Goal: Use online tool/utility: Utilize a website feature to perform a specific function

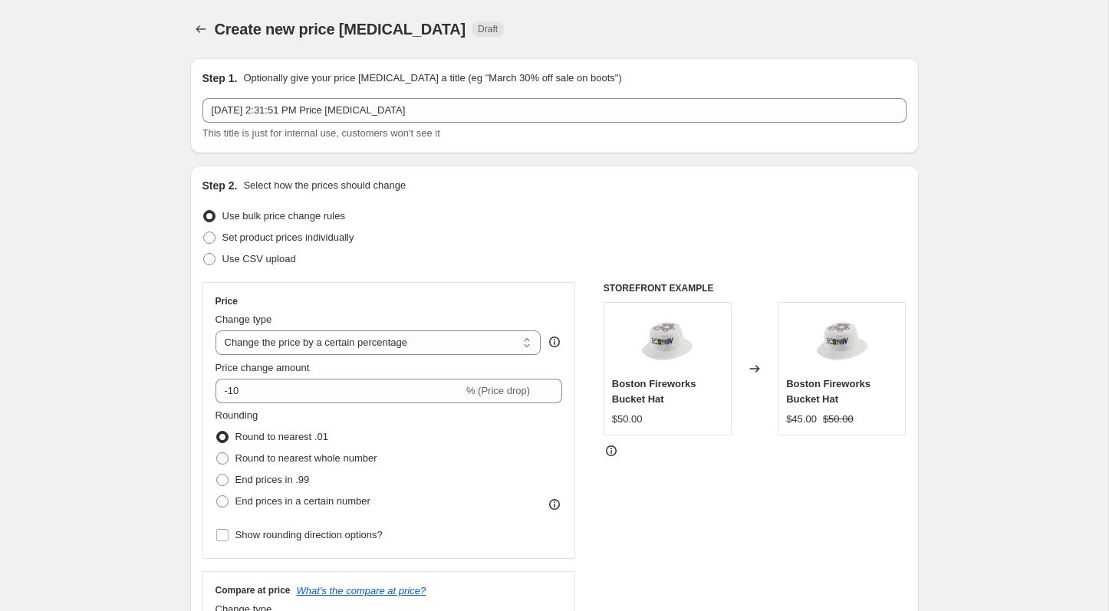
select select "percentage"
click at [206, 28] on icon "Price change jobs" at bounding box center [200, 28] width 15 height 15
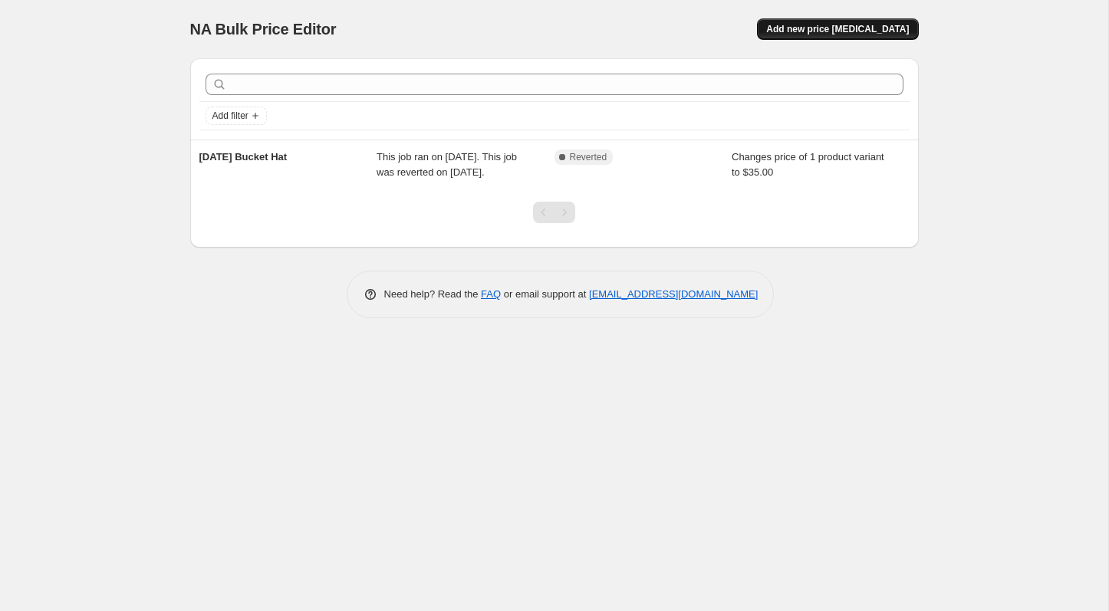
click at [871, 23] on button "Add new price [MEDICAL_DATA]" at bounding box center [837, 28] width 161 height 21
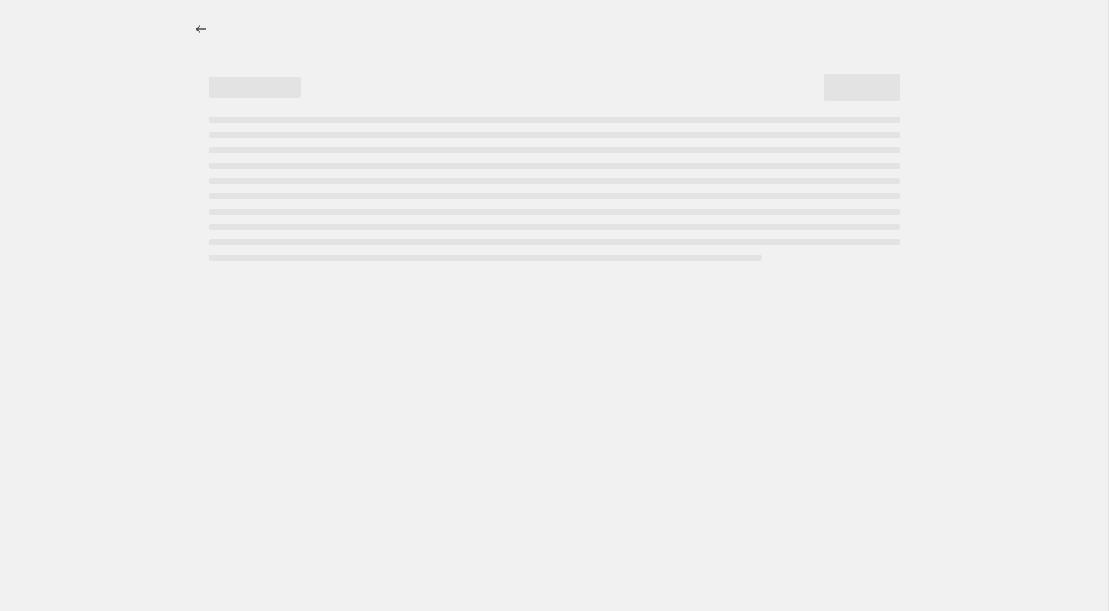
select select "percentage"
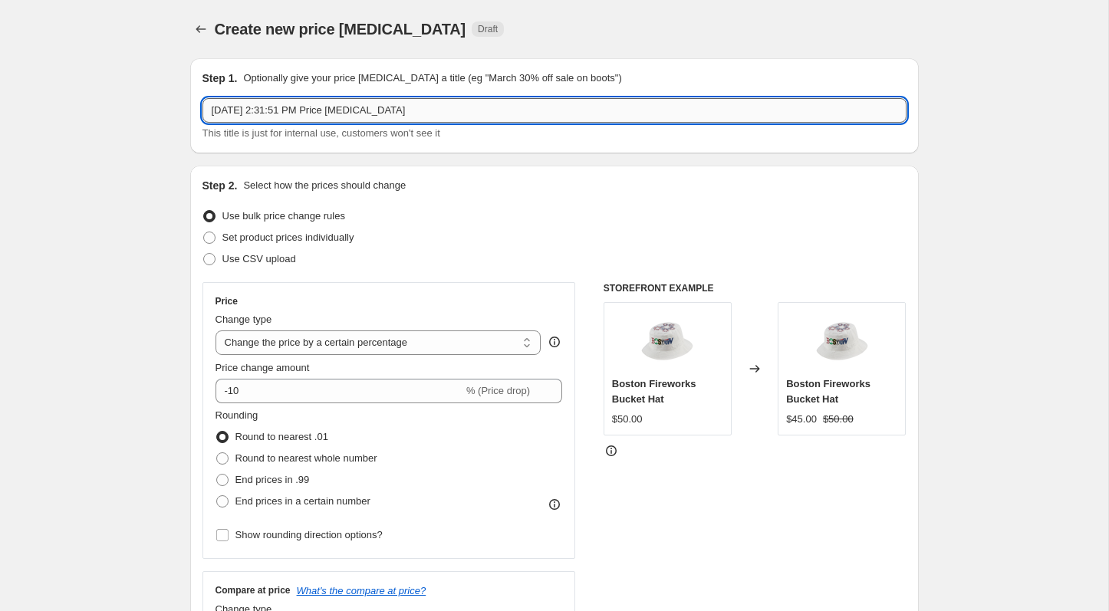
click at [338, 104] on input "[DATE] 2:31:51 PM Price [MEDICAL_DATA]" at bounding box center [554, 110] width 704 height 25
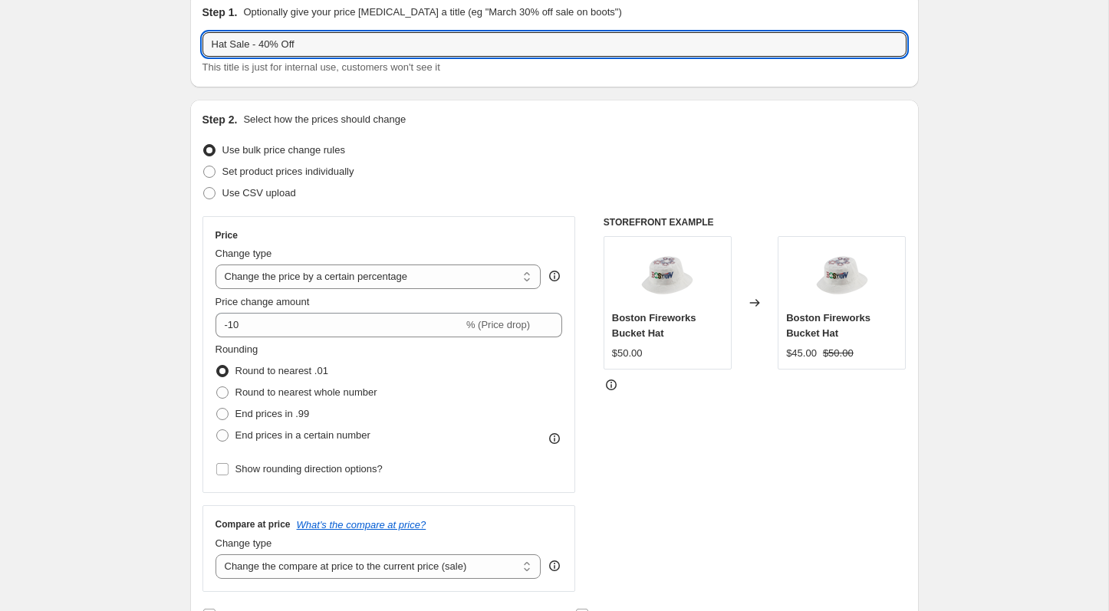
scroll to position [84, 0]
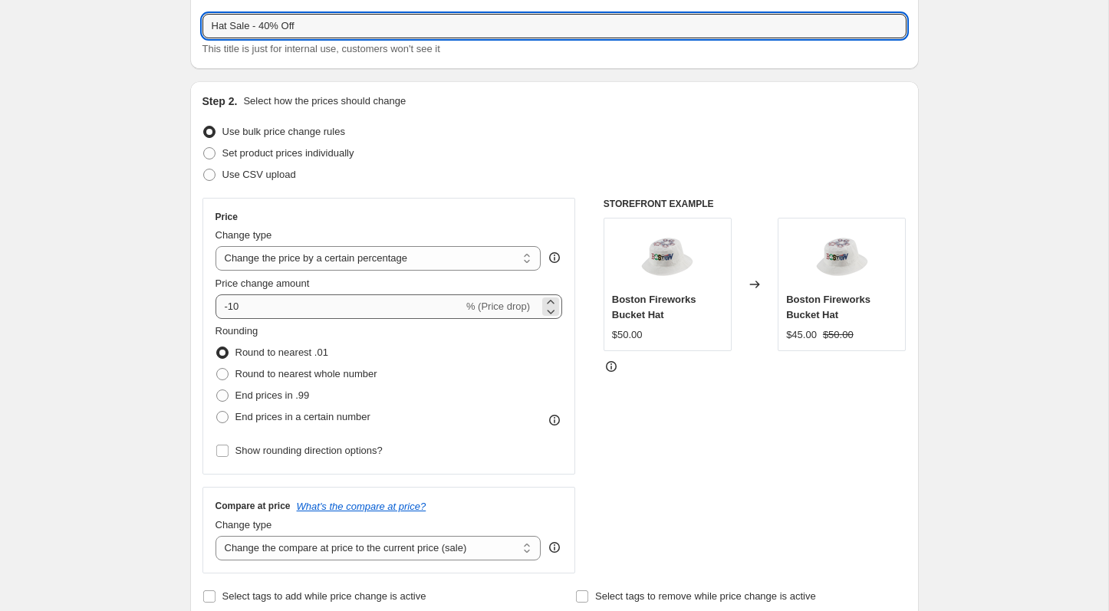
type input "Hat Sale - 40% Off"
click at [334, 308] on input "-10" at bounding box center [340, 307] width 248 height 25
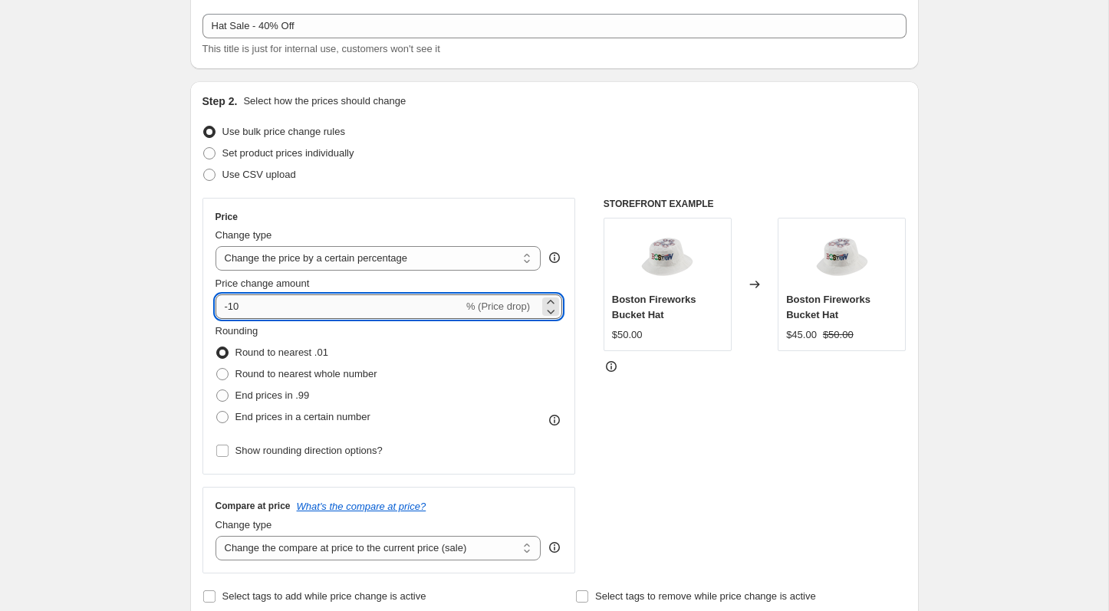
type input "-1"
type input "-40"
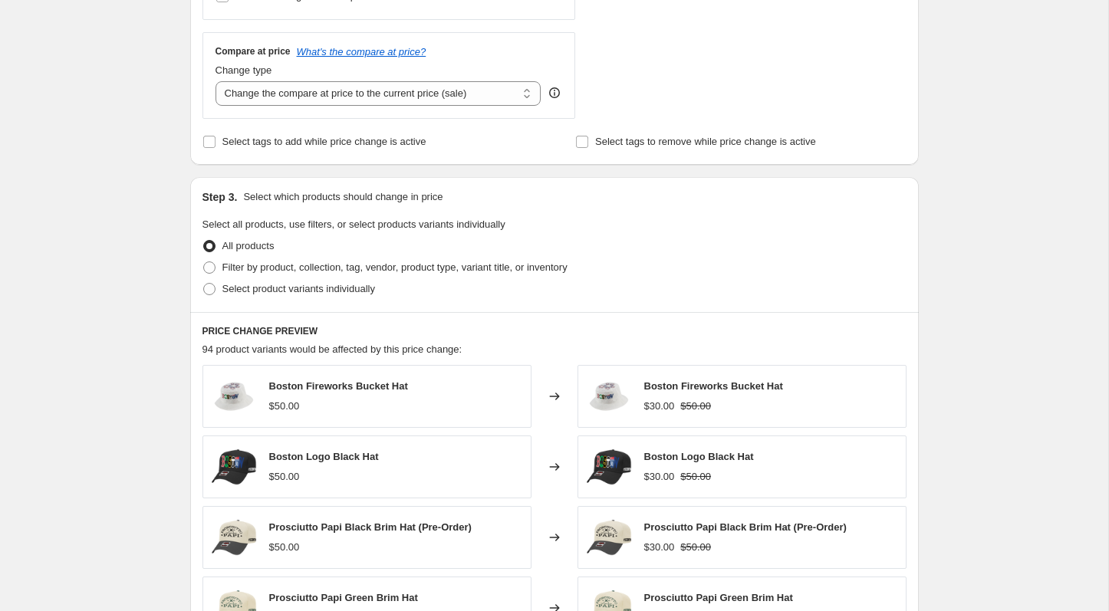
scroll to position [566, 0]
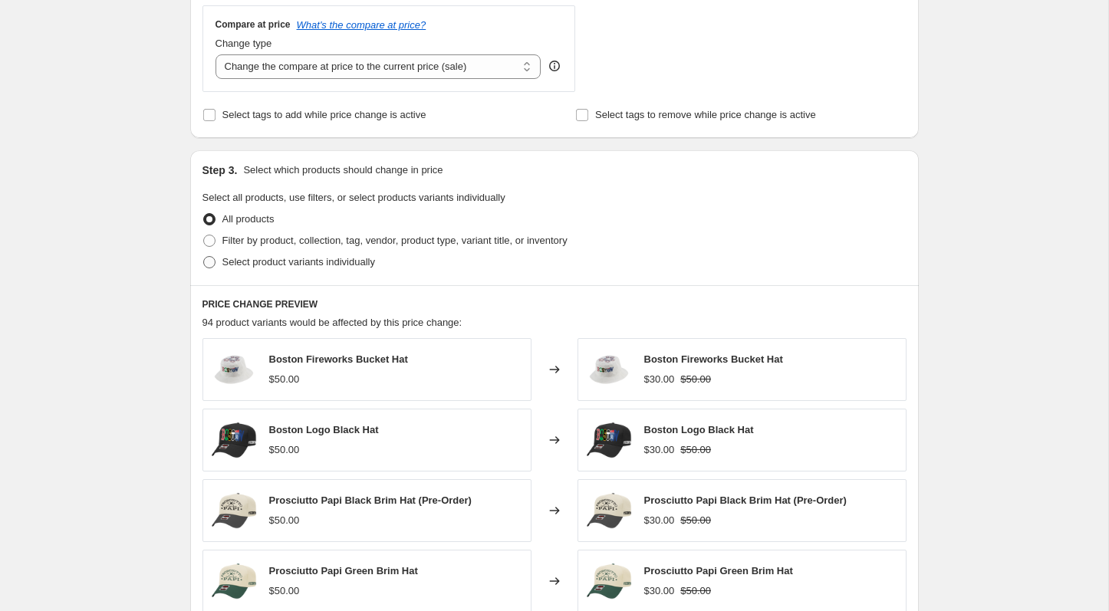
click at [306, 264] on span "Select product variants individually" at bounding box center [298, 262] width 153 height 12
click at [204, 257] on input "Select product variants individually" at bounding box center [203, 256] width 1 height 1
radio input "true"
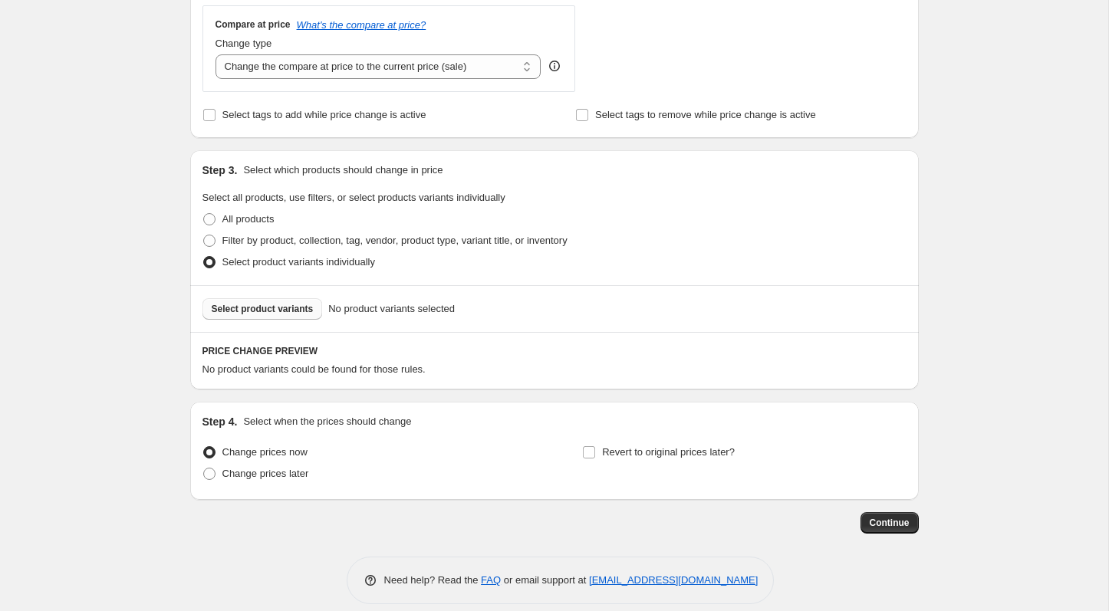
click at [288, 311] on span "Select product variants" at bounding box center [263, 309] width 102 height 12
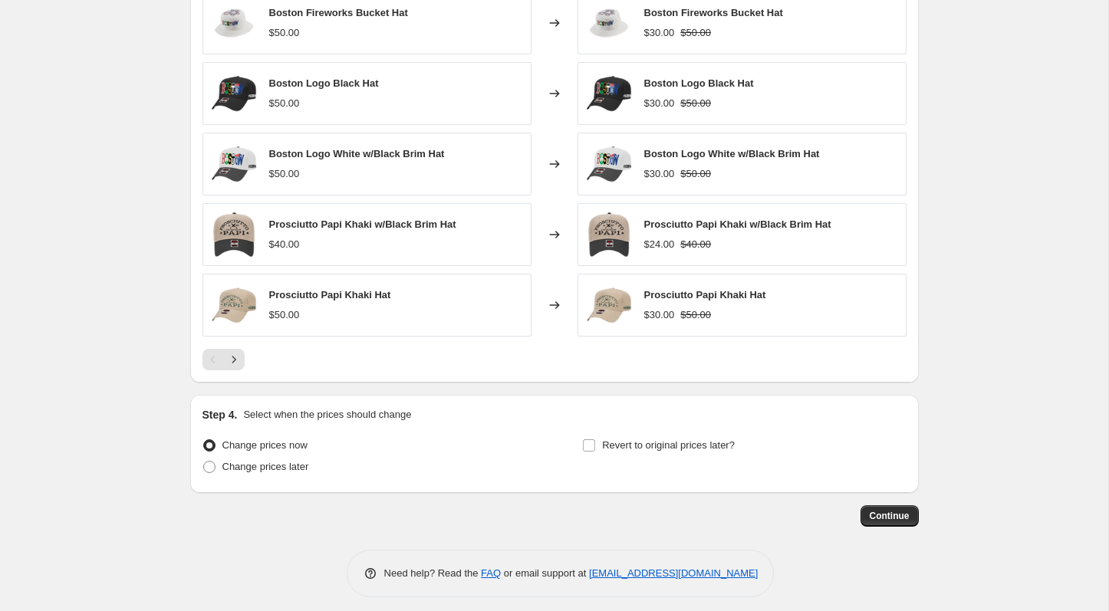
scroll to position [969, 0]
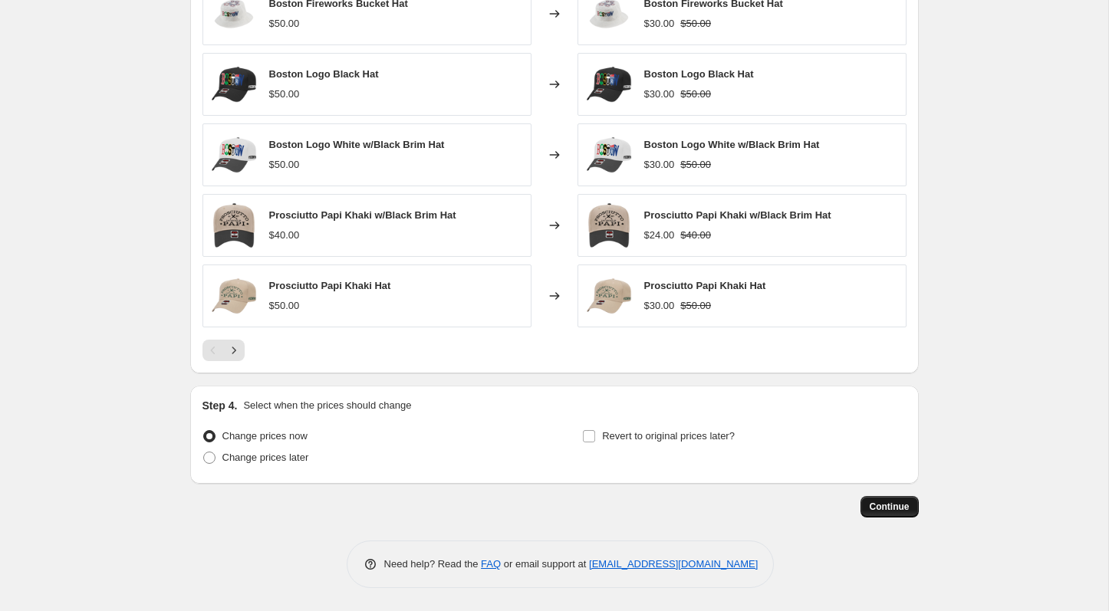
click at [880, 513] on button "Continue" at bounding box center [890, 506] width 58 height 21
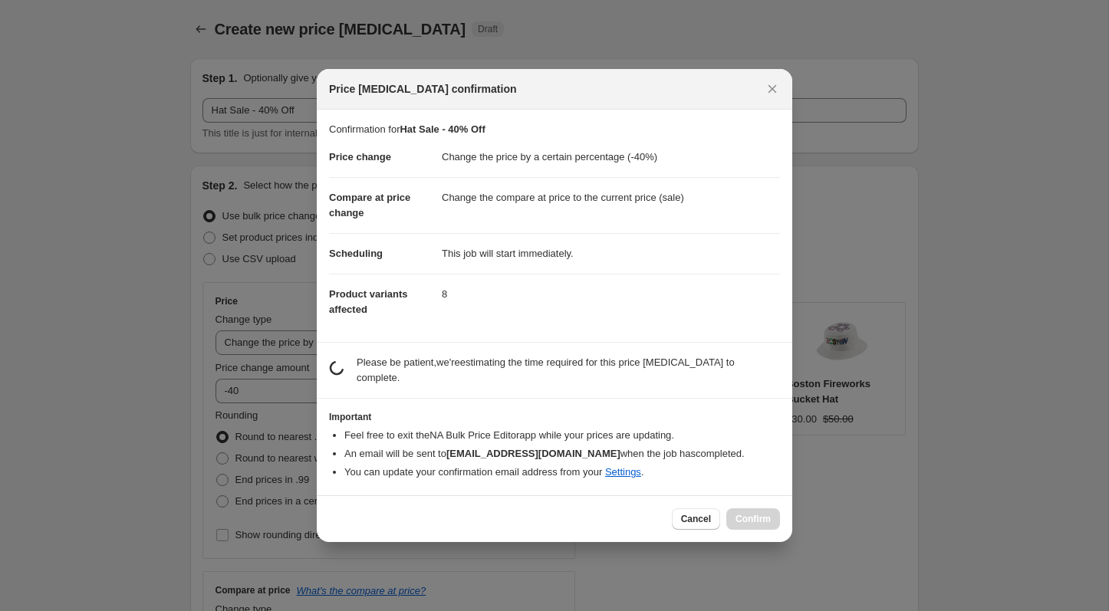
scroll to position [0, 0]
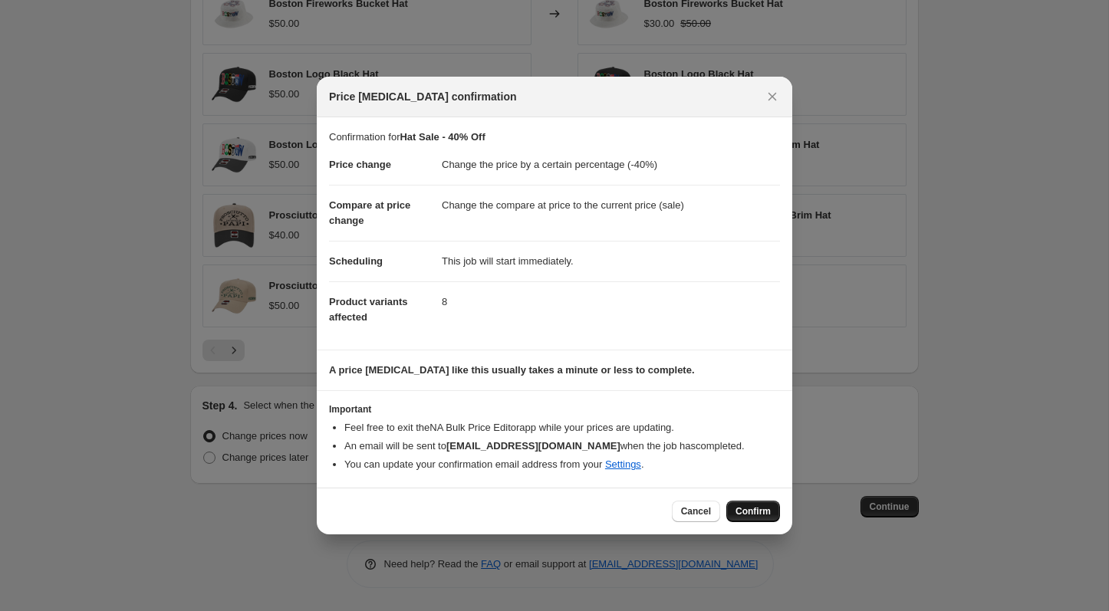
click at [752, 508] on span "Confirm" at bounding box center [753, 511] width 35 height 12
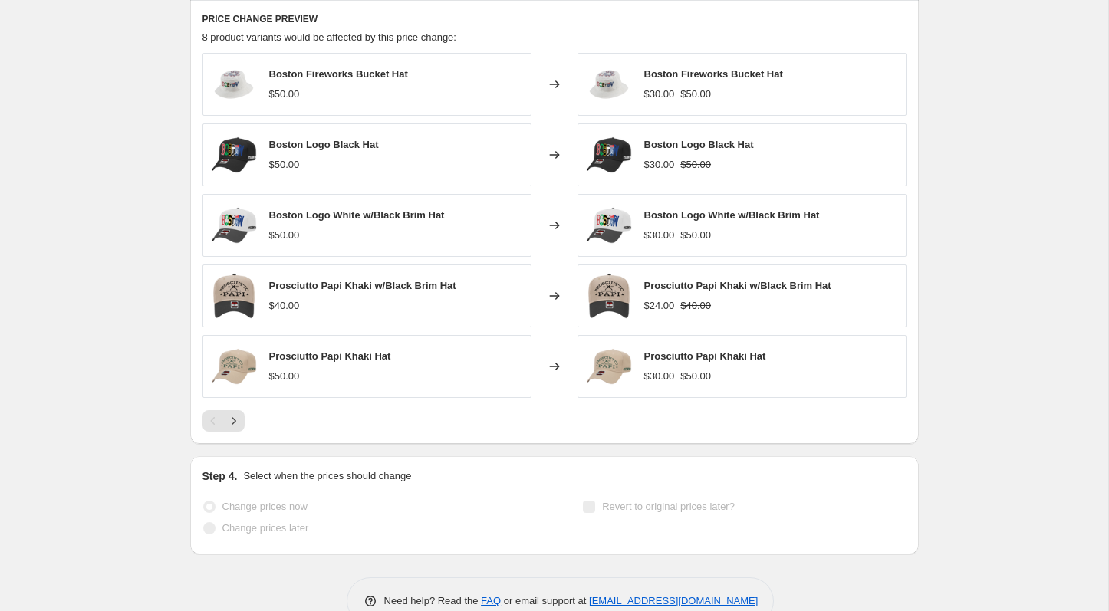
select select "percentage"
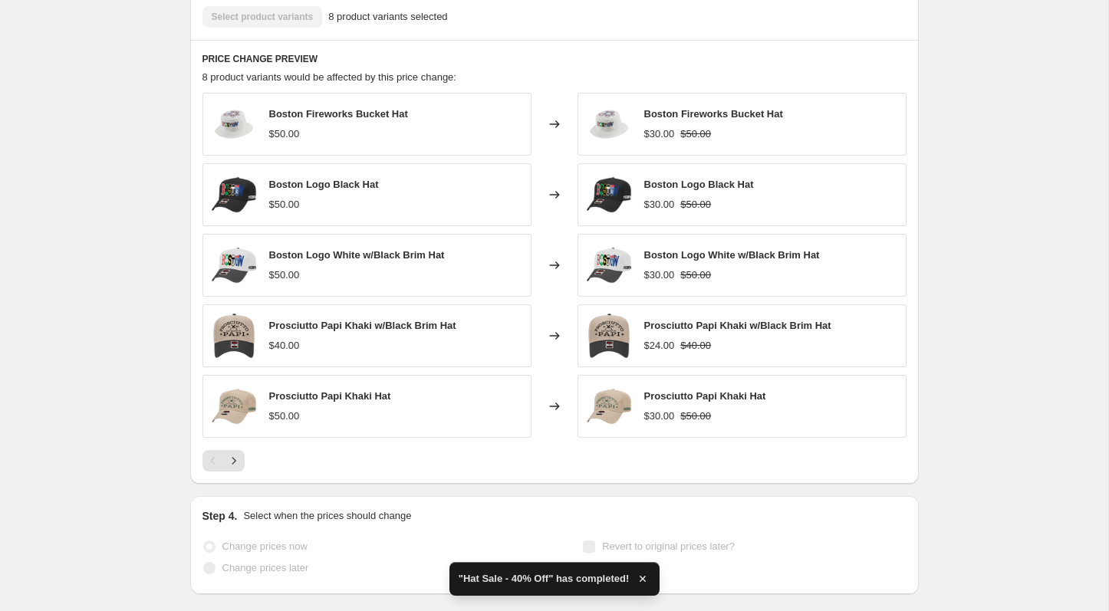
scroll to position [0, 0]
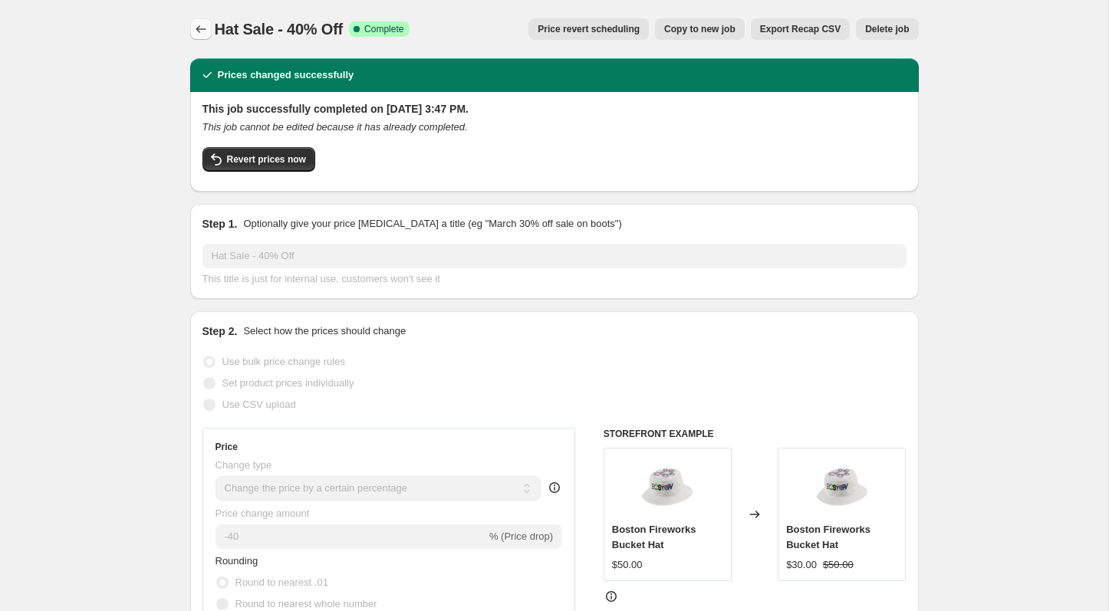
click at [204, 35] on icon "Price change jobs" at bounding box center [200, 28] width 15 height 15
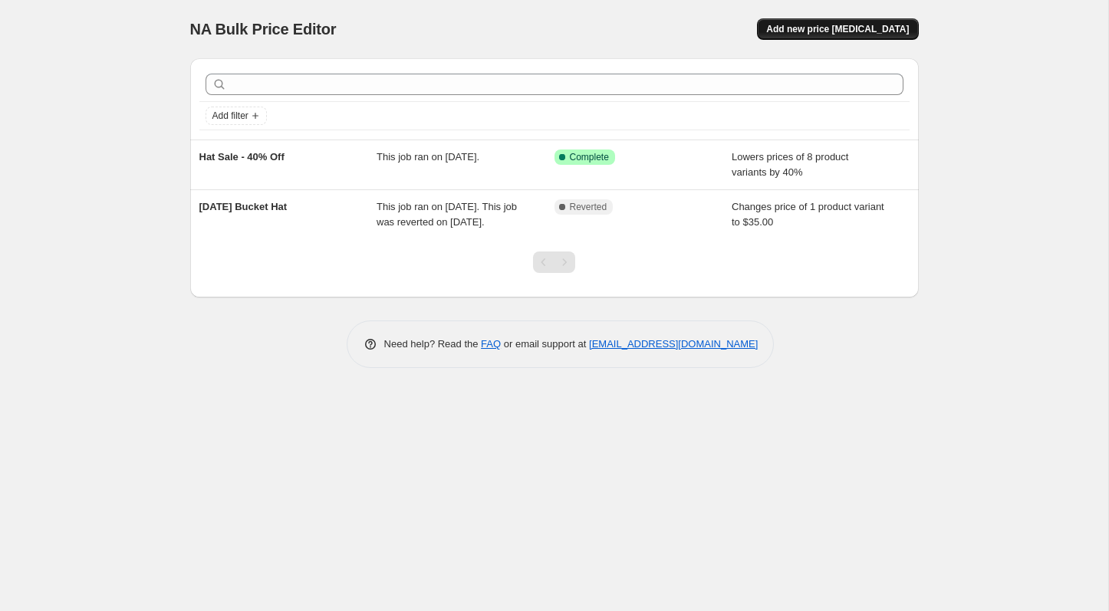
click at [835, 30] on span "Add new price [MEDICAL_DATA]" at bounding box center [837, 29] width 143 height 12
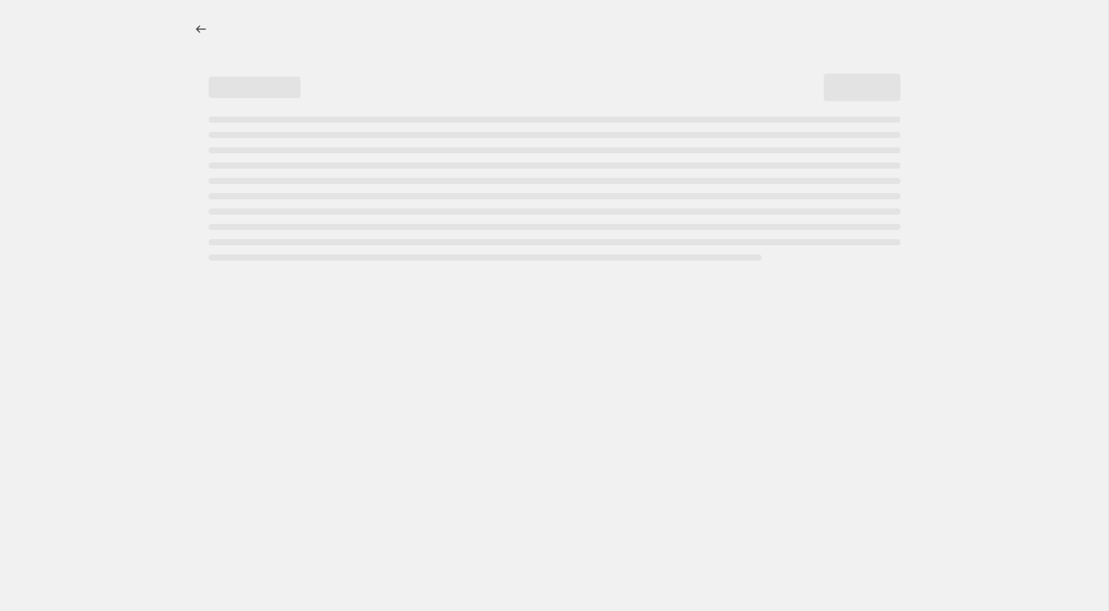
select select "percentage"
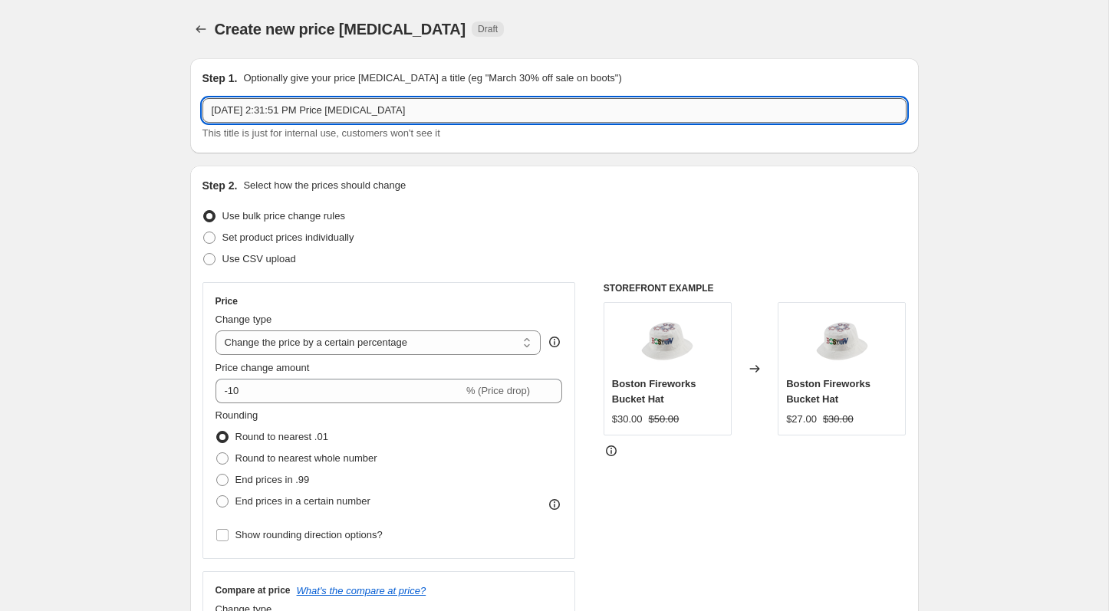
click at [308, 104] on input "[DATE] 2:31:51 PM Price [MEDICAL_DATA]" at bounding box center [554, 110] width 704 height 25
click at [415, 117] on input "Soft Goods - 30% Off" at bounding box center [554, 110] width 704 height 25
type input "Soft Goods - 30% Off"
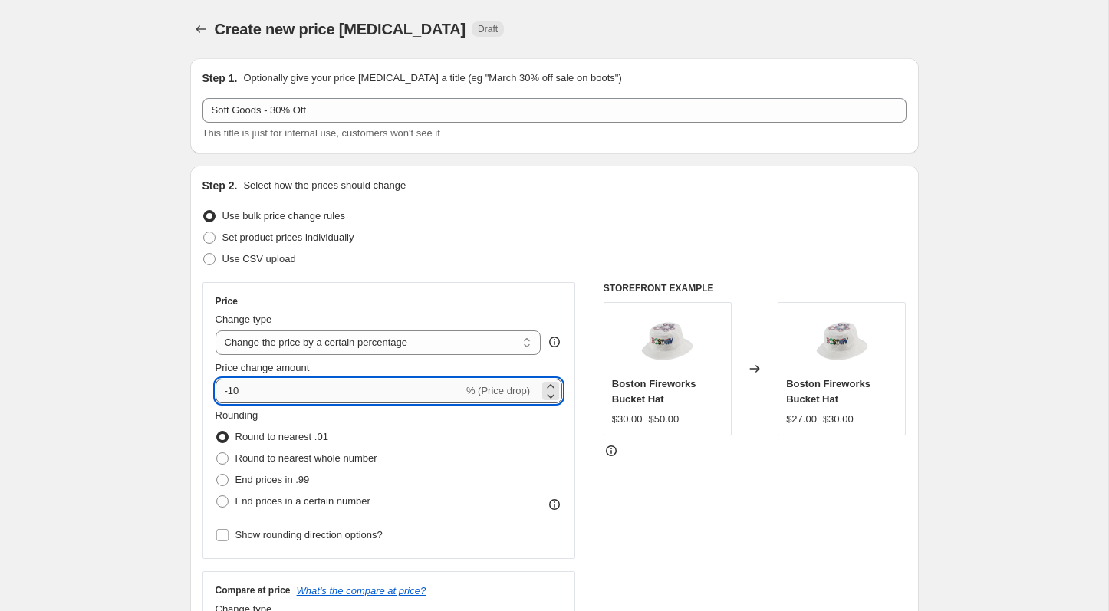
click at [371, 397] on input "-10" at bounding box center [340, 391] width 248 height 25
type input "-1"
type input "-30"
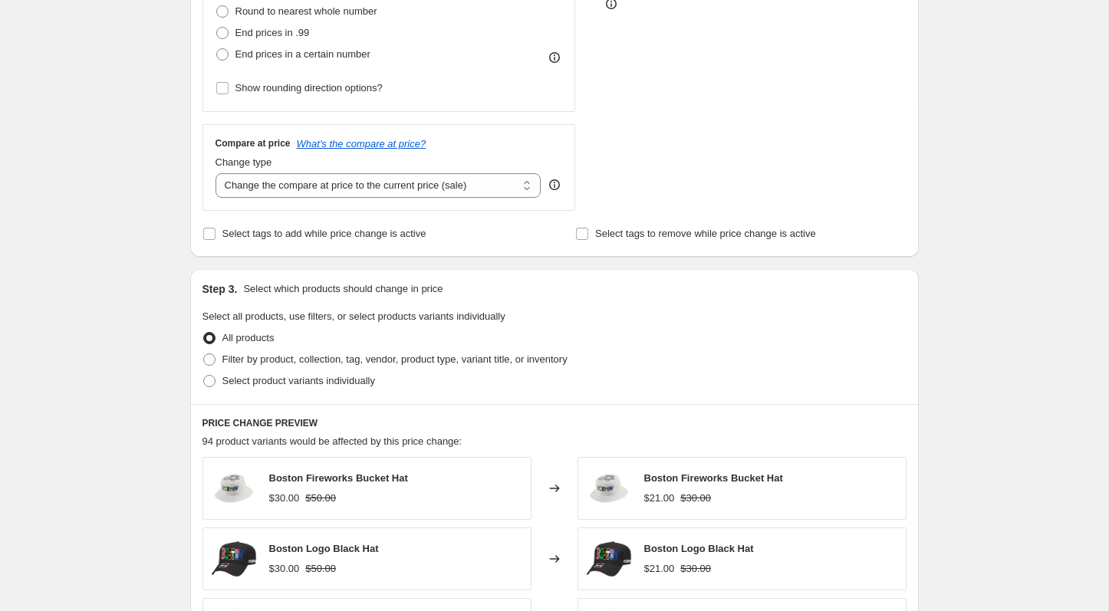
scroll to position [527, 0]
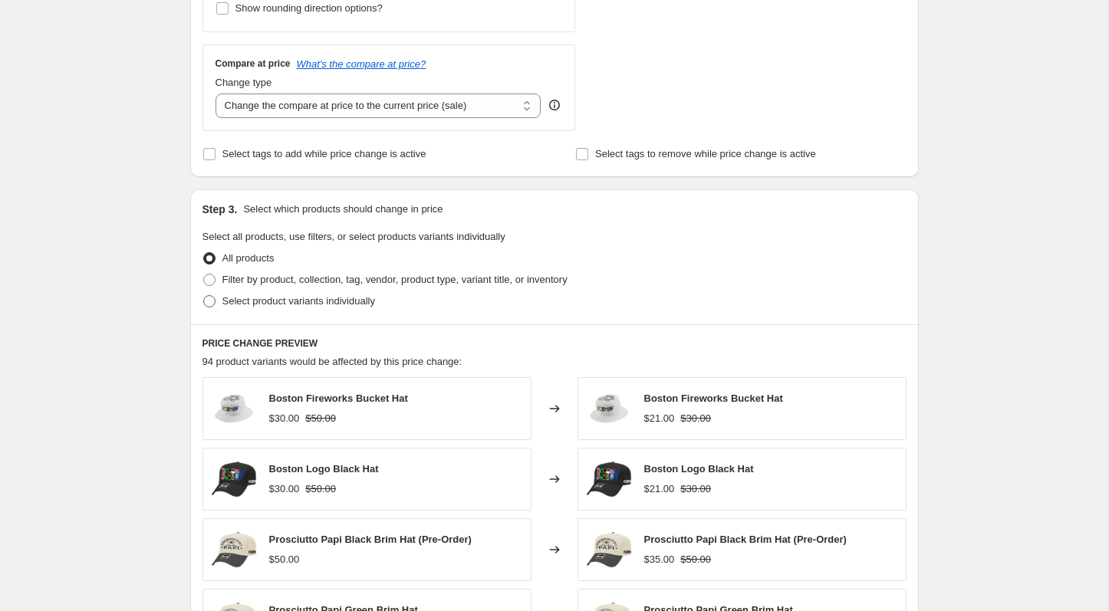
click at [274, 300] on span "Select product variants individually" at bounding box center [298, 301] width 153 height 12
click at [204, 296] on input "Select product variants individually" at bounding box center [203, 295] width 1 height 1
radio input "true"
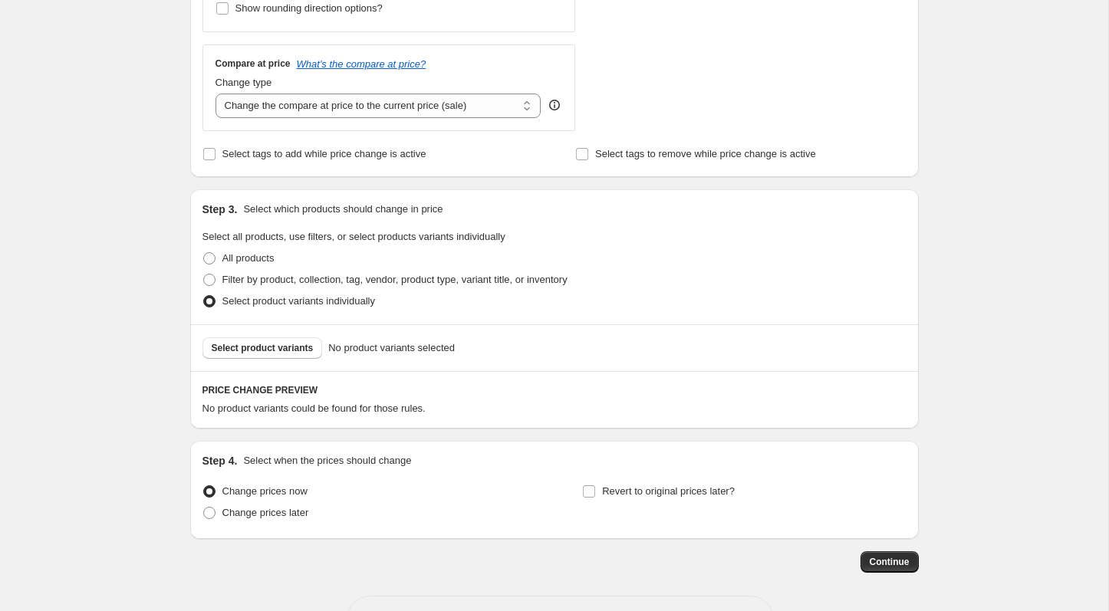
click at [957, 286] on div "Create new price [MEDICAL_DATA]. This page is ready Create new price [MEDICAL_D…" at bounding box center [554, 69] width 1108 height 1193
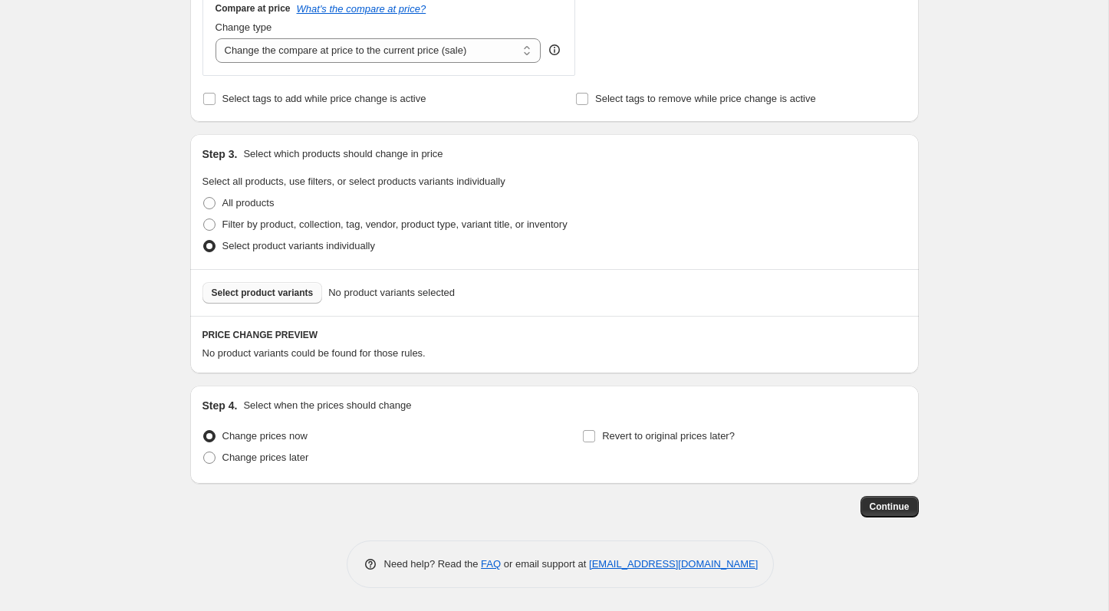
click at [268, 288] on span "Select product variants" at bounding box center [263, 293] width 102 height 12
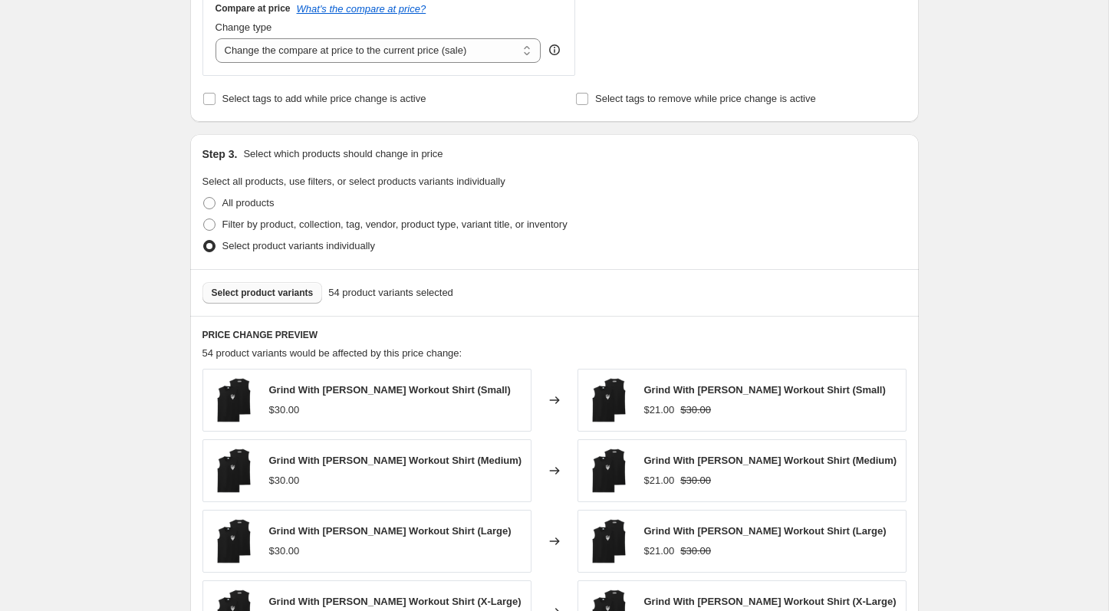
click at [996, 243] on div "Create new price [MEDICAL_DATA]. This page is ready Create new price [MEDICAL_D…" at bounding box center [554, 210] width 1108 height 1585
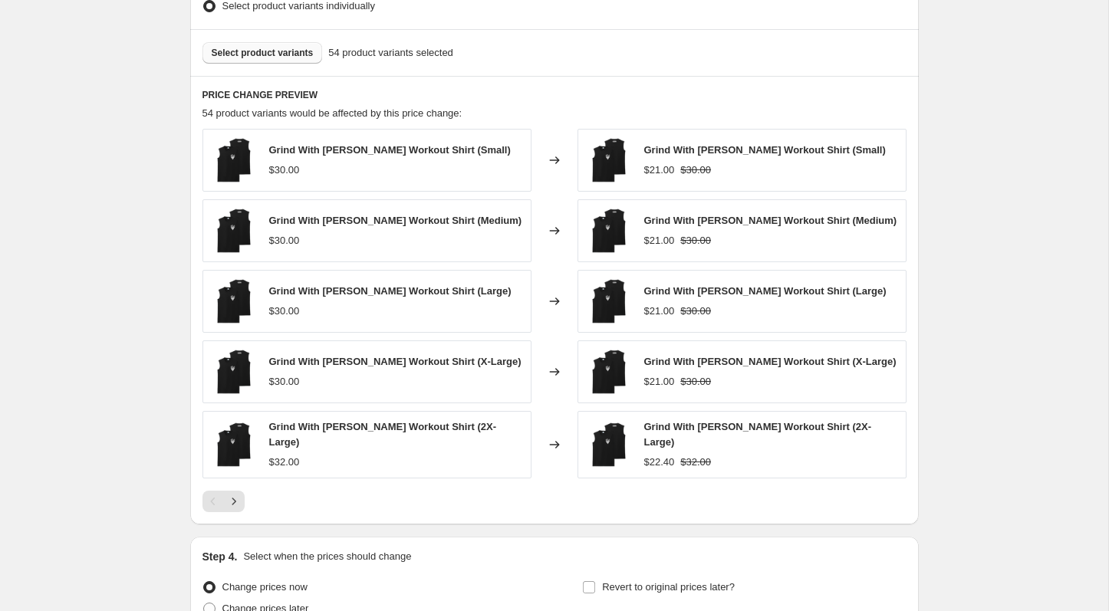
scroll to position [969, 0]
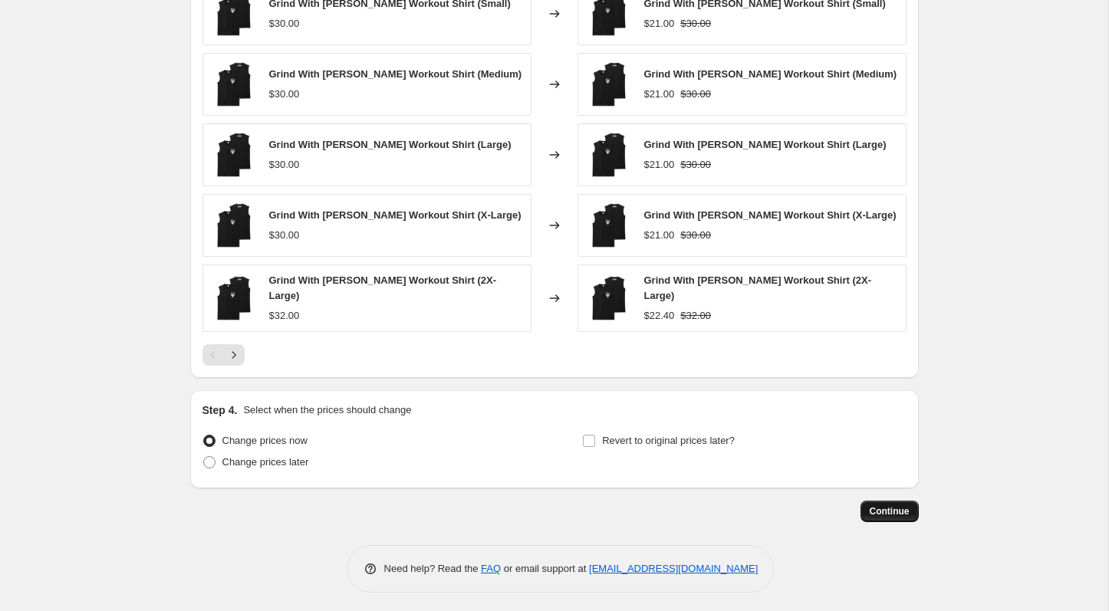
click at [897, 505] on span "Continue" at bounding box center [890, 511] width 40 height 12
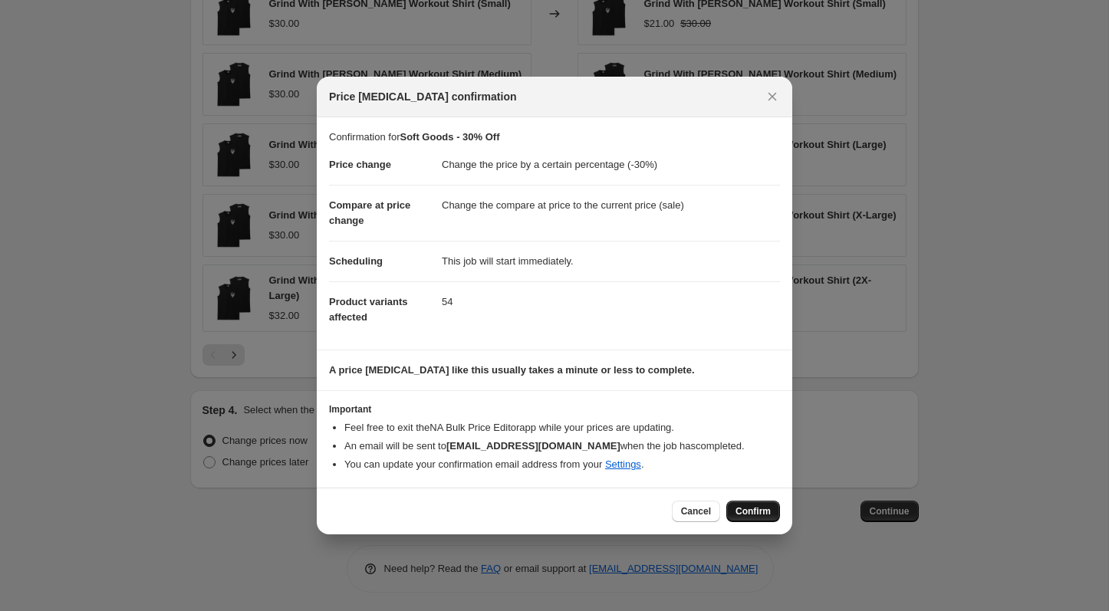
click at [737, 512] on span "Confirm" at bounding box center [753, 511] width 35 height 12
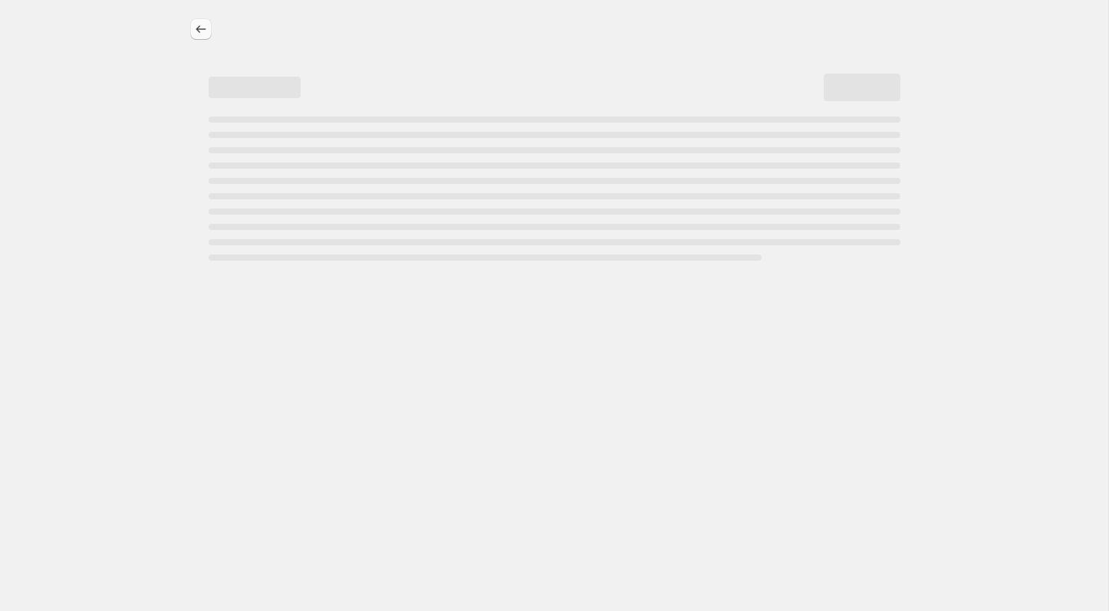
select select "percentage"
